Goal: Information Seeking & Learning: Learn about a topic

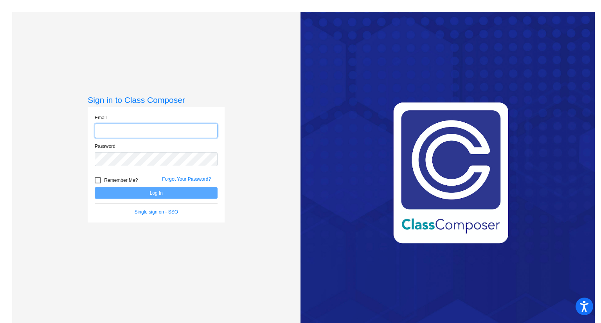
type input "[PERSON_NAME][EMAIL_ADDRESS][PERSON_NAME][DOMAIN_NAME]"
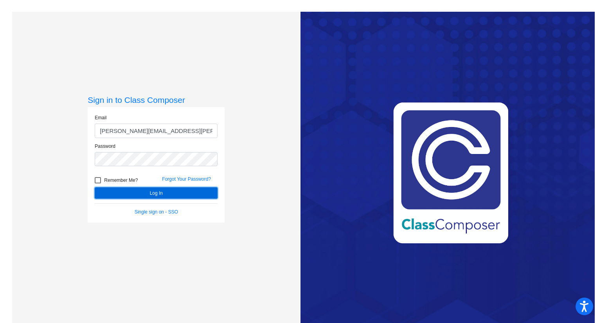
click at [201, 194] on button "Log In" at bounding box center [156, 192] width 123 height 11
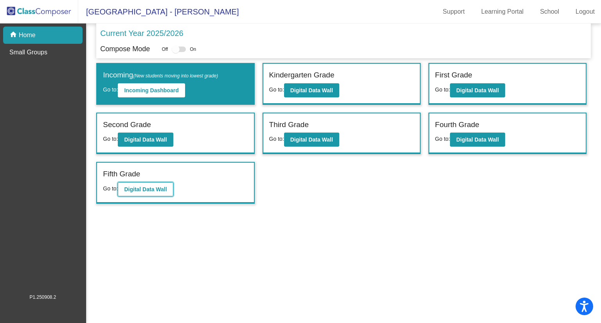
click at [149, 186] on b "Digital Data Wall" at bounding box center [145, 189] width 43 height 6
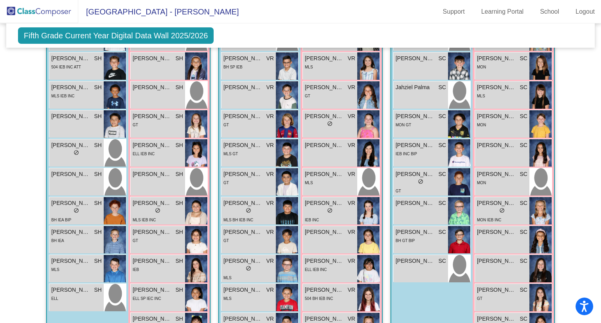
scroll to position [262, 0]
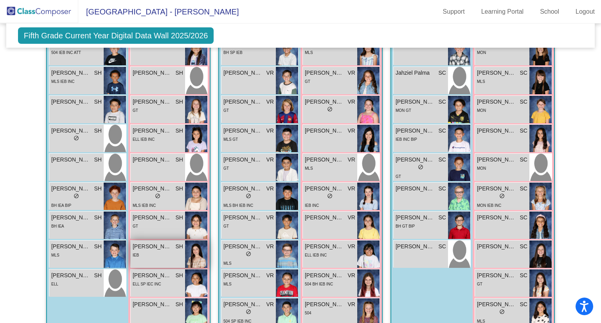
click at [155, 244] on span "[PERSON_NAME]" at bounding box center [152, 246] width 39 height 8
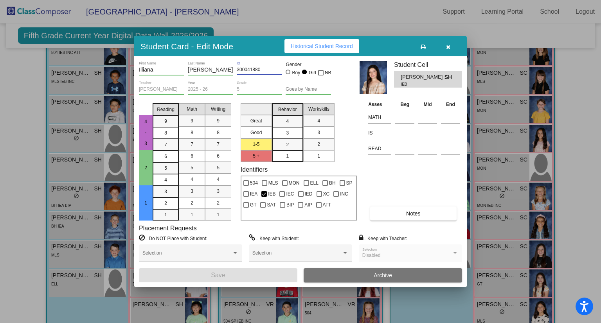
drag, startPoint x: 264, startPoint y: 68, endPoint x: 233, endPoint y: 67, distance: 30.9
click at [233, 67] on div "Illiana First Name [PERSON_NAME] Last Name 300041880 ID Gender Boy Girl NB" at bounding box center [235, 71] width 192 height 20
click at [449, 49] on button "button" at bounding box center [447, 46] width 25 height 14
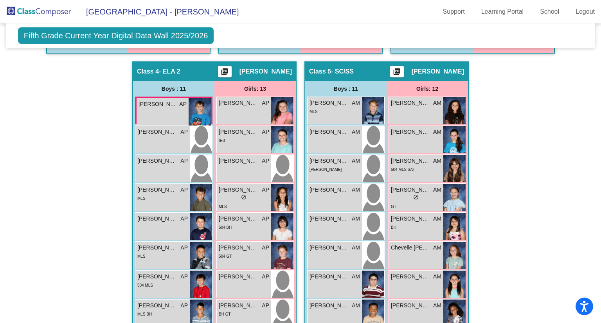
scroll to position [610, 0]
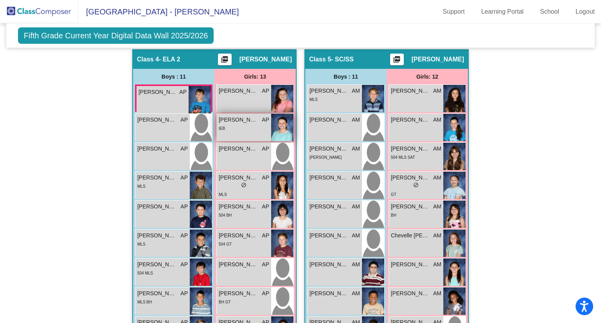
click at [234, 127] on div "IEB" at bounding box center [244, 128] width 50 height 8
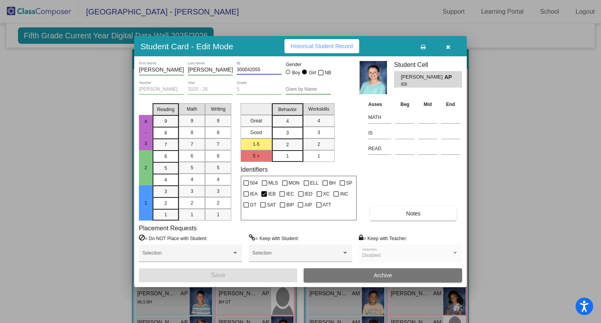
drag, startPoint x: 263, startPoint y: 70, endPoint x: 228, endPoint y: 71, distance: 34.4
click at [228, 71] on div "[PERSON_NAME] First Name [PERSON_NAME] Last Name 300042055 ID Gender Boy Girl NB" at bounding box center [235, 71] width 192 height 20
click at [450, 45] on button "button" at bounding box center [447, 46] width 25 height 14
